Goal: Task Accomplishment & Management: Manage account settings

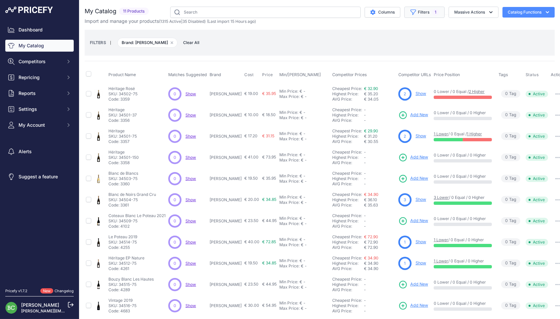
click at [420, 13] on button "Filters 1" at bounding box center [424, 12] width 40 height 11
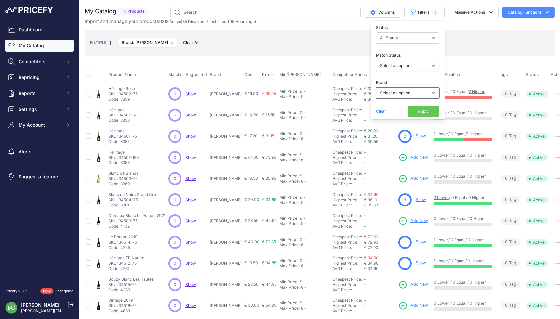
select select "Cazals"
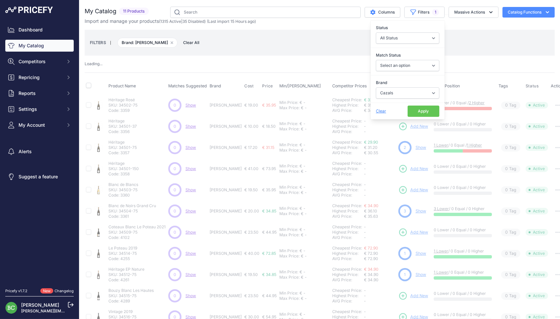
click at [420, 111] on button "Apply" at bounding box center [424, 111] width 32 height 11
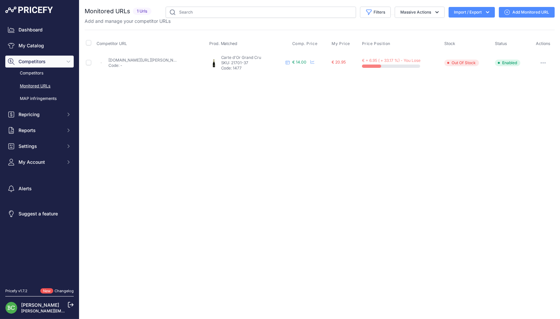
click at [544, 61] on button "button" at bounding box center [543, 62] width 13 height 9
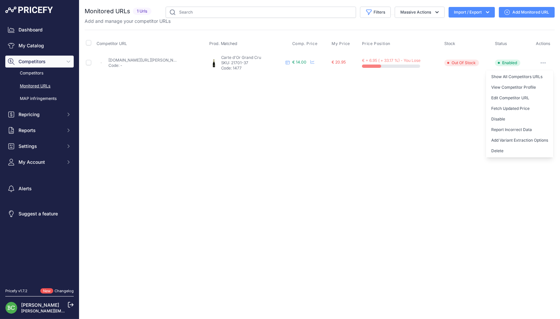
drag, startPoint x: 495, startPoint y: 148, endPoint x: 420, endPoint y: 147, distance: 75.4
click at [495, 148] on button "Delete" at bounding box center [519, 151] width 67 height 11
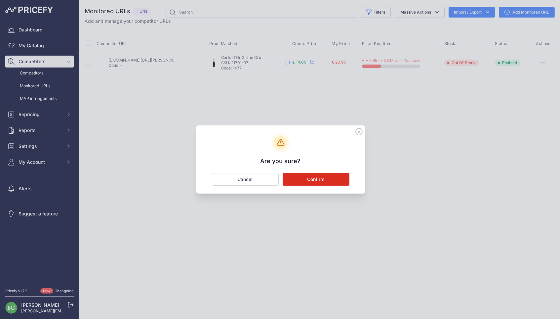
click at [318, 175] on button "Confirm" at bounding box center [316, 179] width 67 height 13
